Goal: Book appointment/travel/reservation

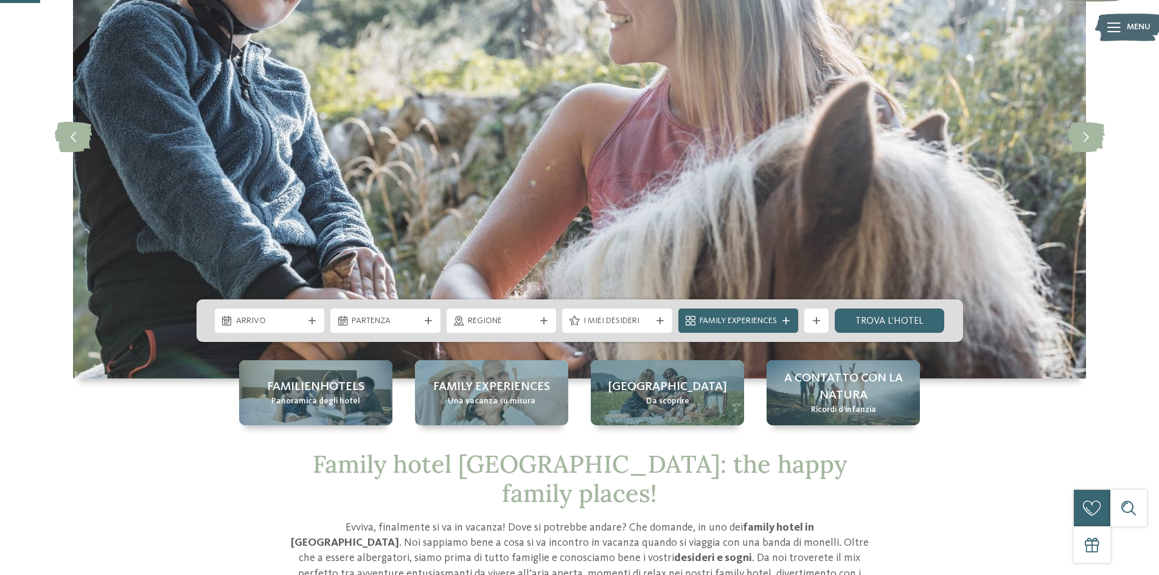
scroll to position [183, 0]
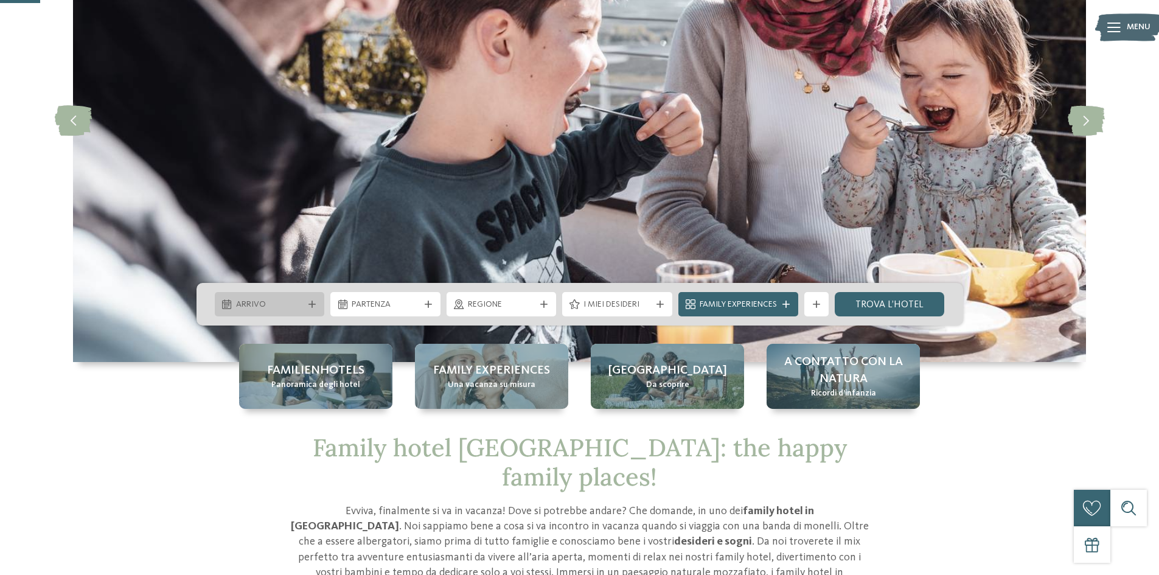
click at [256, 303] on span "Arrivo" at bounding box center [270, 305] width 68 height 12
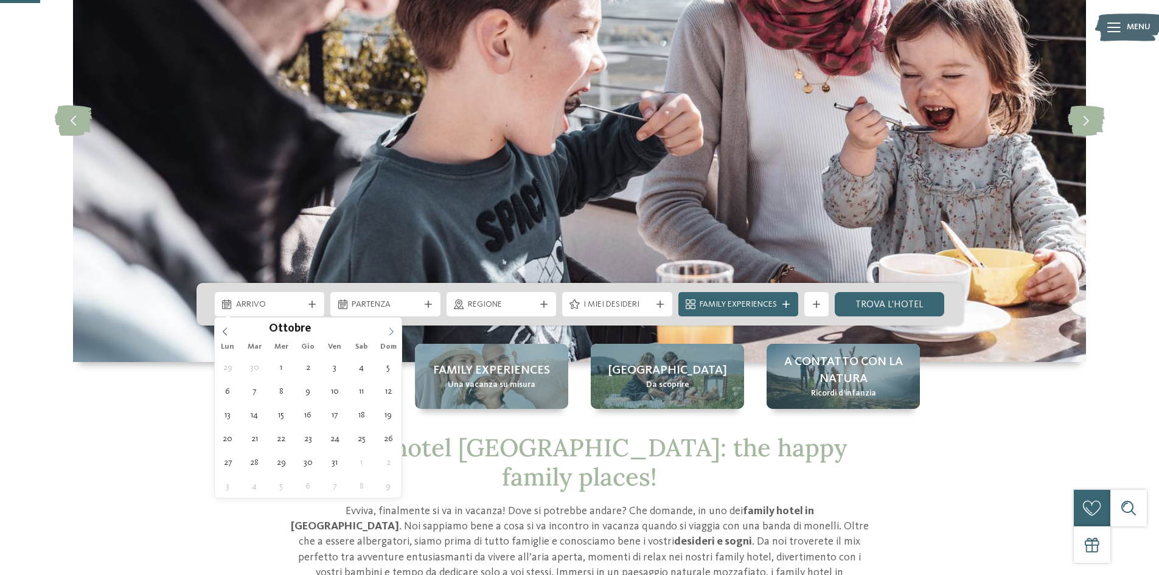
click at [391, 333] on icon at bounding box center [391, 331] width 9 height 9
type input "****"
click at [391, 333] on icon at bounding box center [391, 331] width 9 height 9
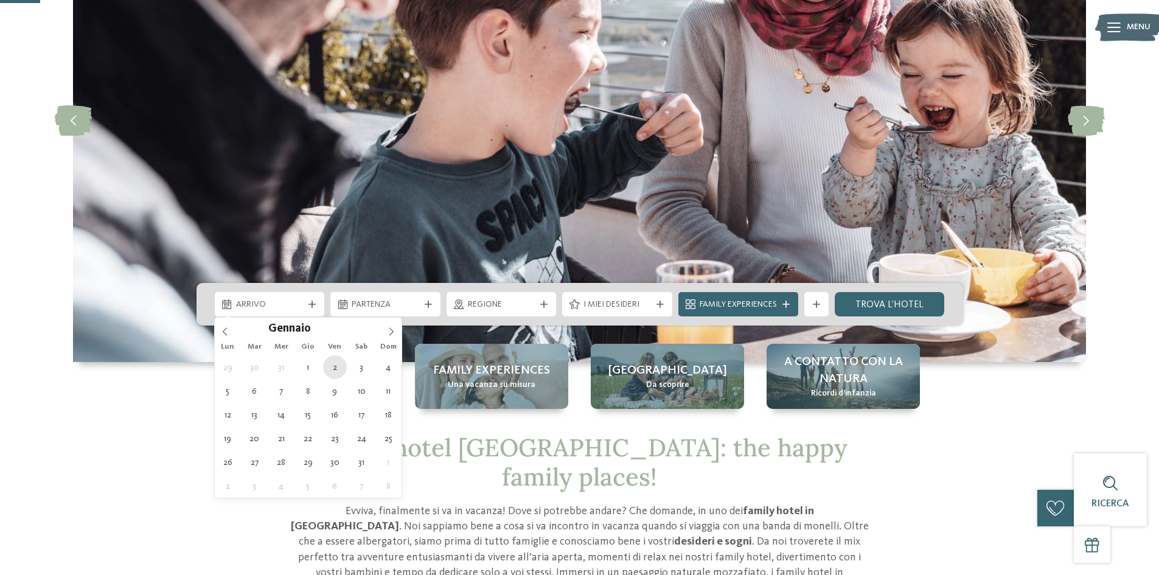
type div "[DATE]"
type input "****"
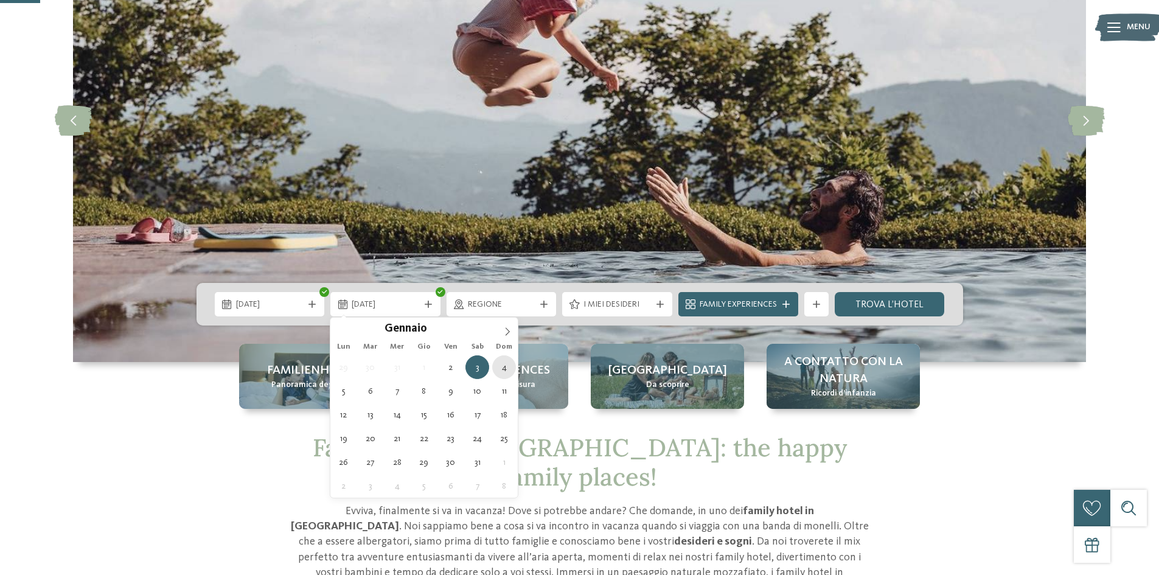
type div "[DATE]"
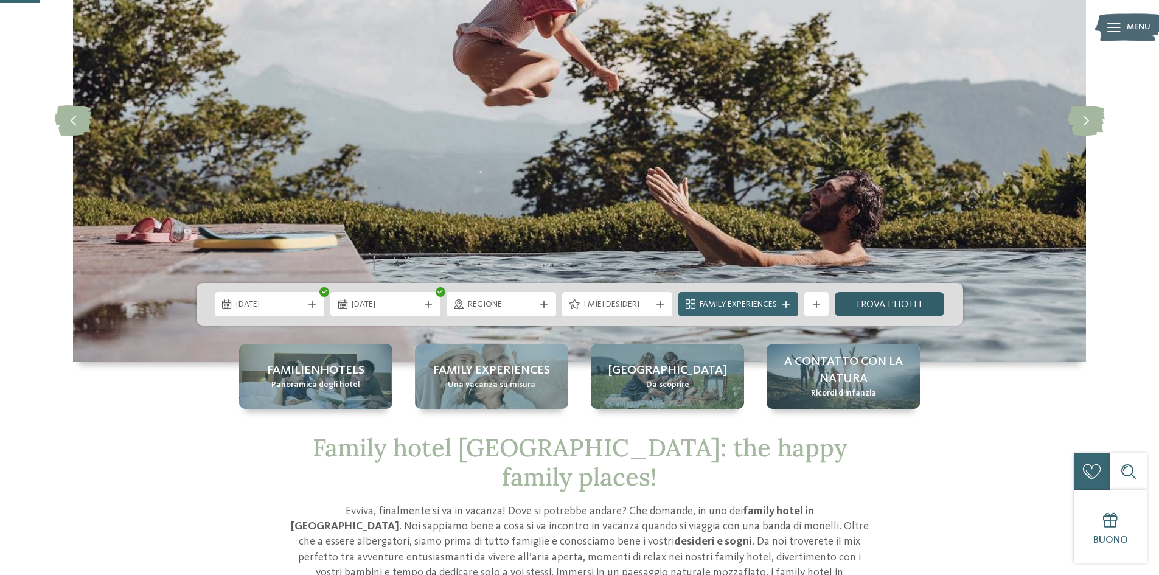
click at [901, 303] on link "trova l’hotel" at bounding box center [890, 304] width 110 height 24
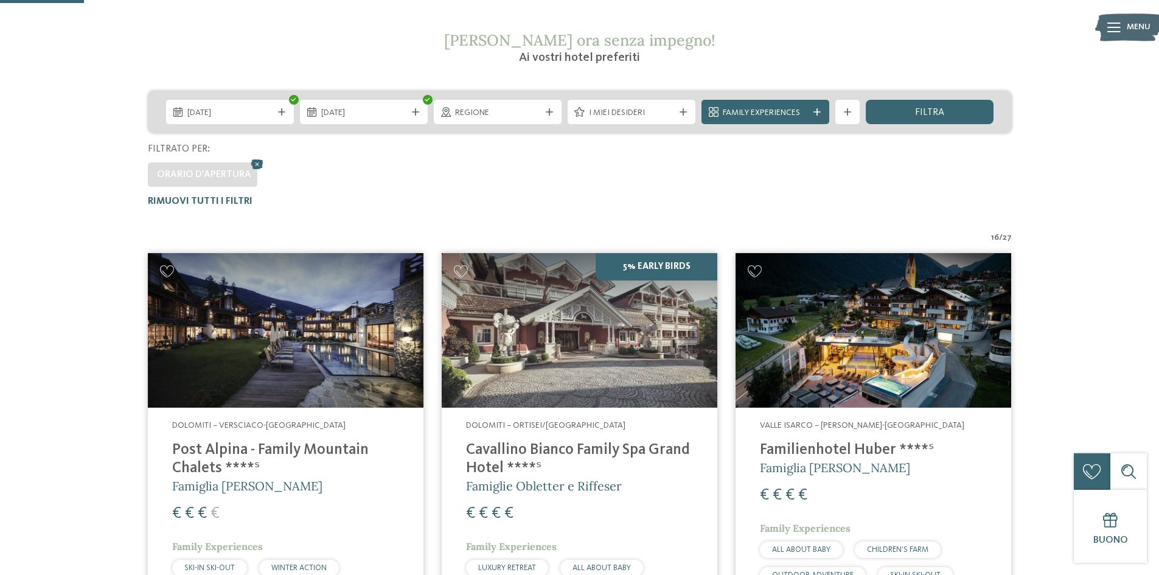
scroll to position [217, 0]
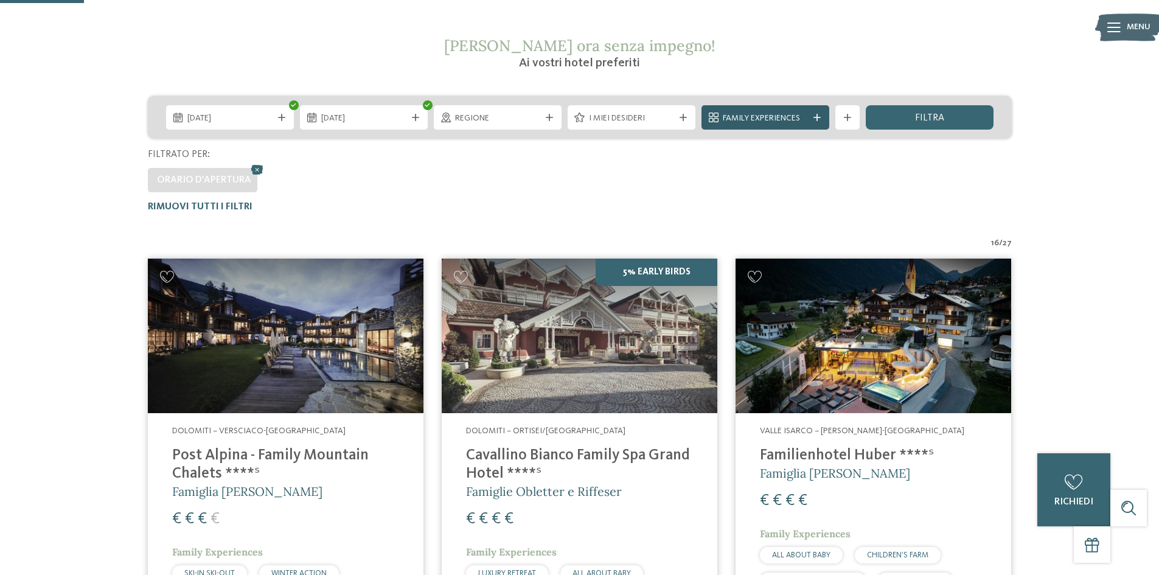
click at [820, 112] on div "Family Experiences" at bounding box center [766, 117] width 128 height 24
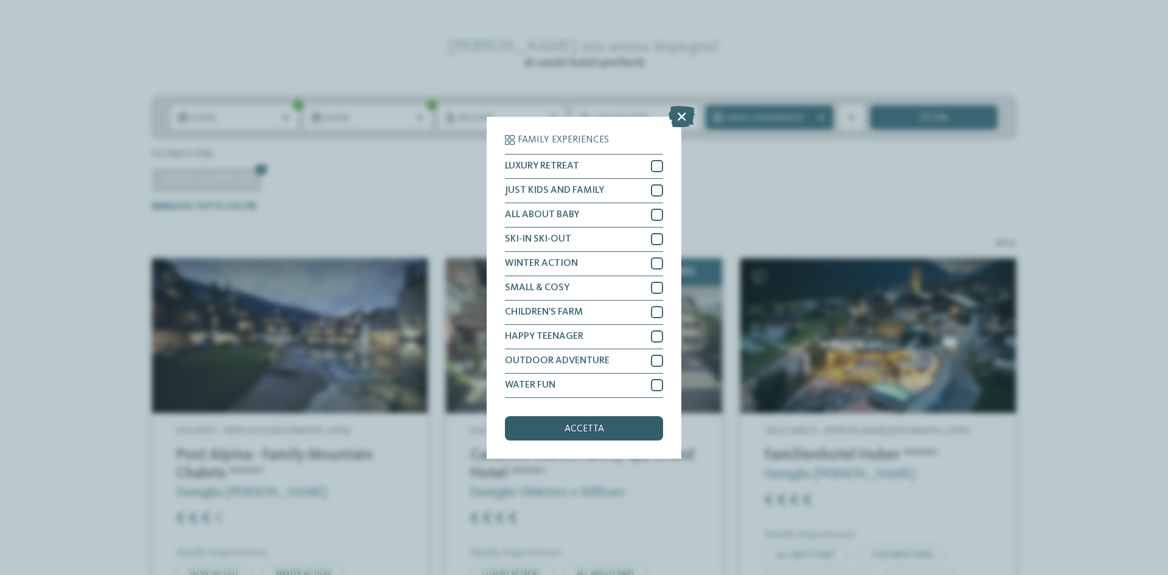
click at [584, 428] on span "accetta" at bounding box center [585, 429] width 40 height 10
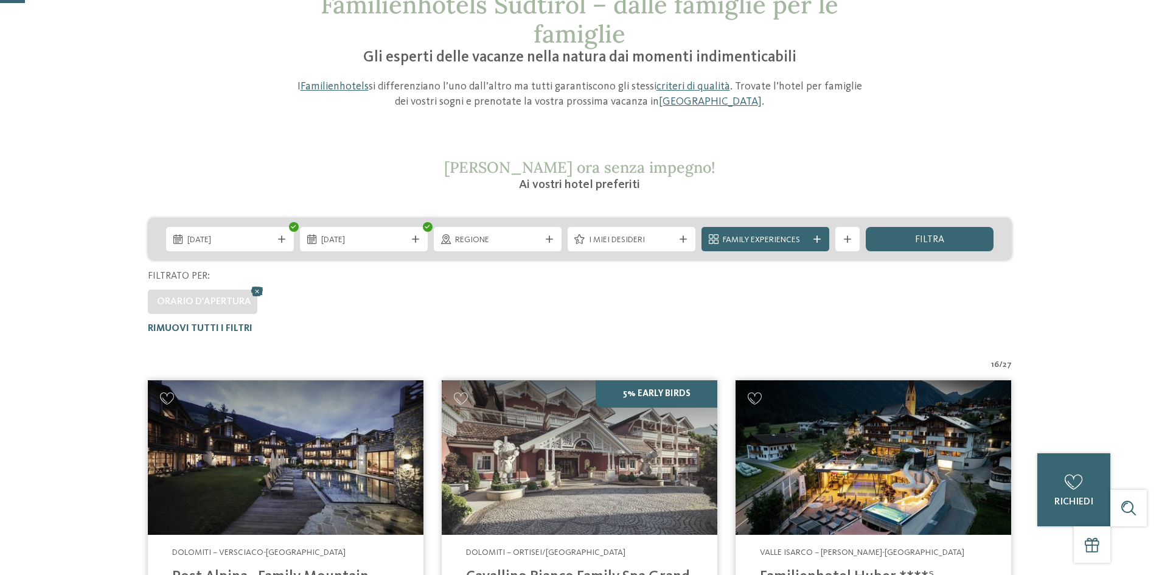
scroll to position [0, 0]
